Goal: Task Accomplishment & Management: Manage account settings

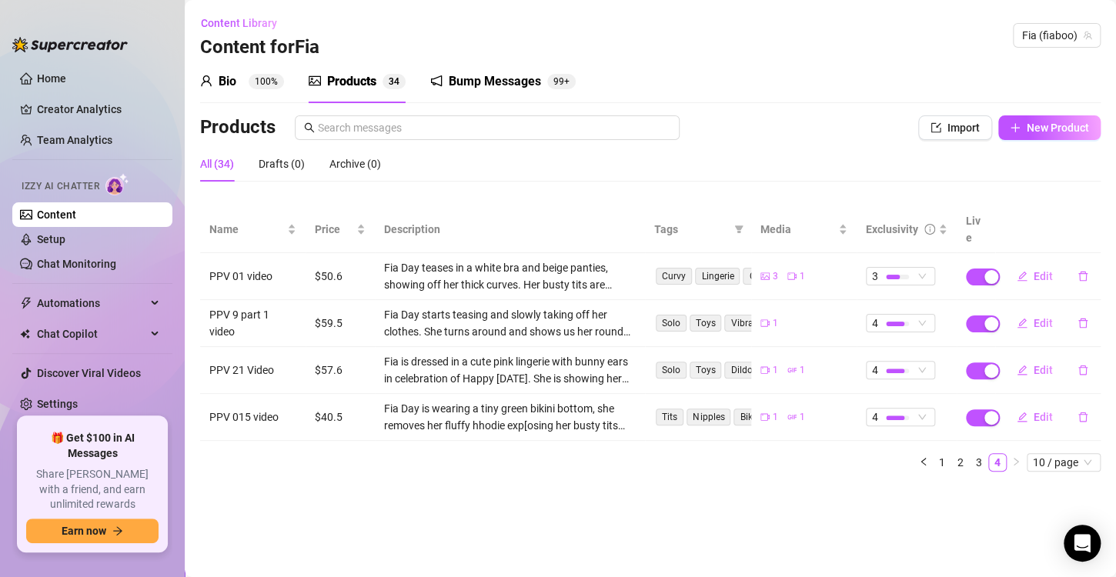
click at [95, 62] on ul "Home Creator Analytics Team Analytics Izzy AI Chatter Content Setup Chat Monito…" at bounding box center [92, 235] width 160 height 351
click at [66, 74] on link "Home" at bounding box center [51, 78] width 29 height 12
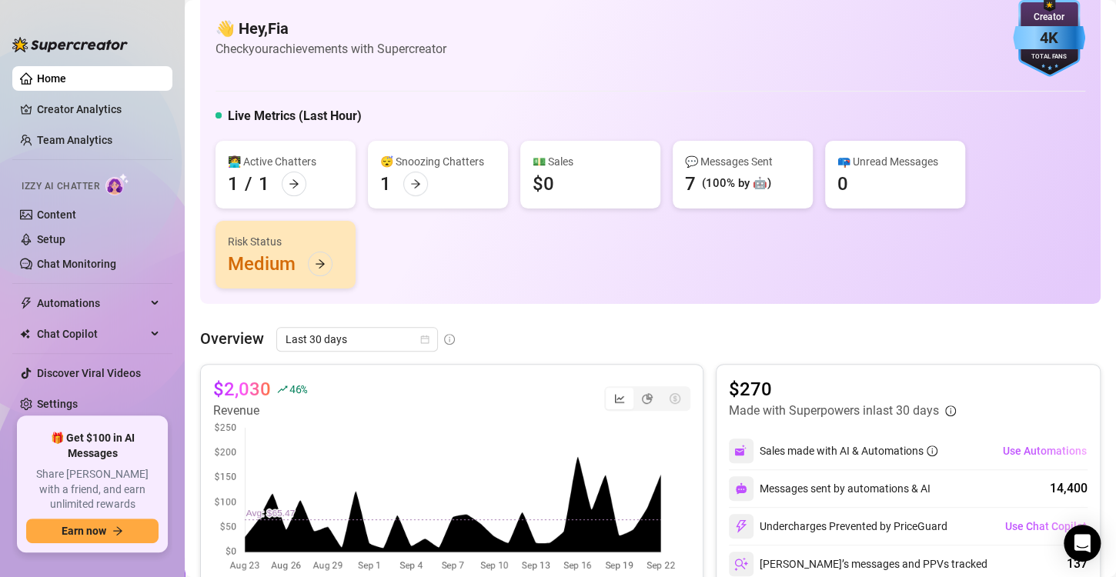
scroll to position [154, 0]
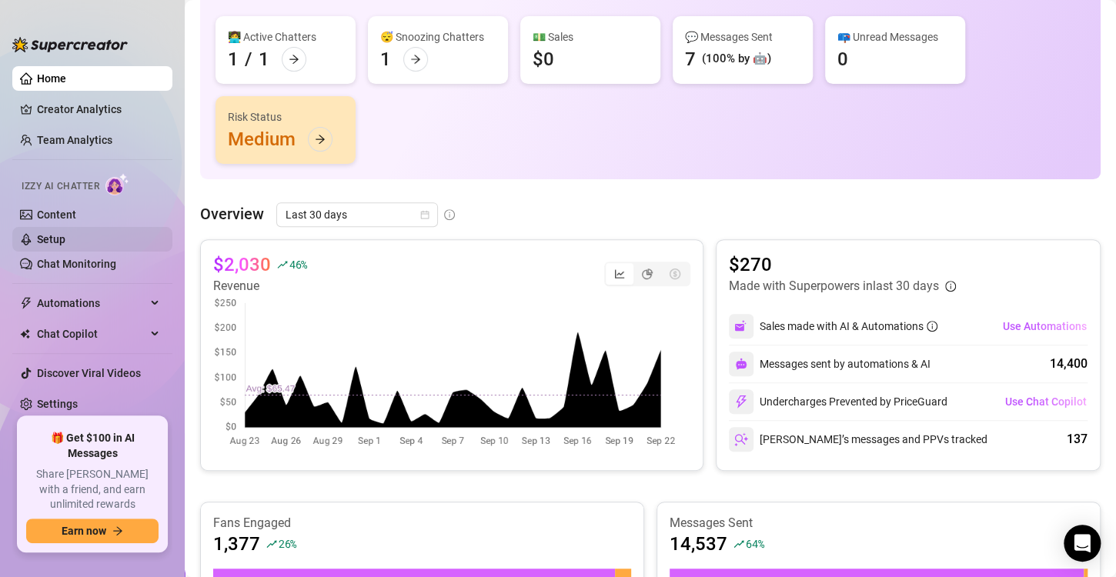
click at [65, 243] on link "Setup" at bounding box center [51, 239] width 28 height 12
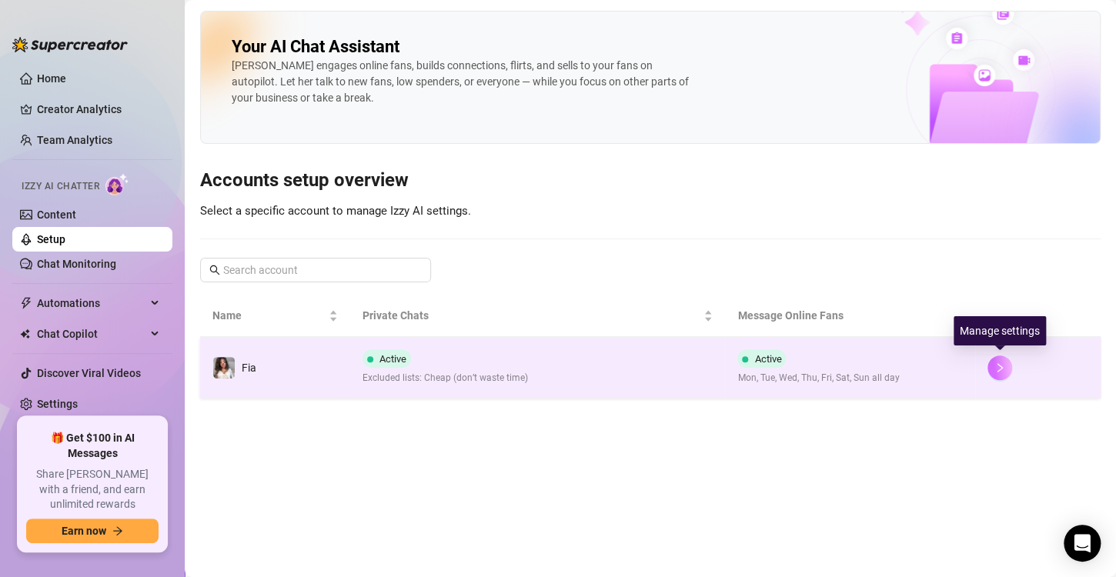
click at [996, 365] on icon "right" at bounding box center [999, 367] width 11 height 11
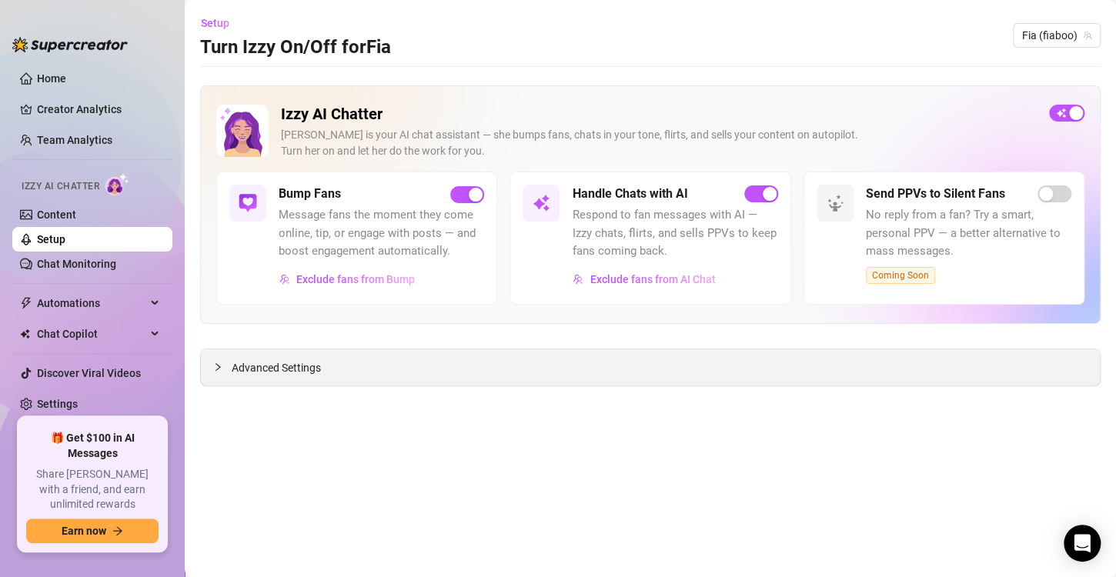
click at [329, 378] on div "Advanced Settings" at bounding box center [650, 367] width 899 height 36
click at [239, 376] on div "Advanced Settings" at bounding box center [650, 367] width 899 height 36
click at [245, 363] on span "Advanced Settings" at bounding box center [276, 367] width 89 height 17
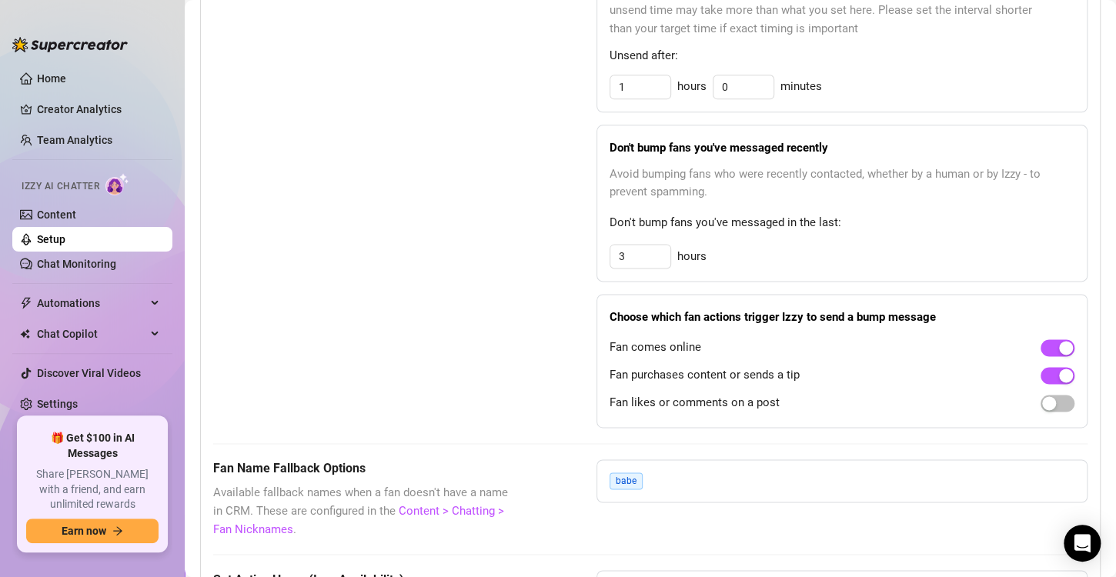
scroll to position [924, 0]
